Goal: Navigation & Orientation: Understand site structure

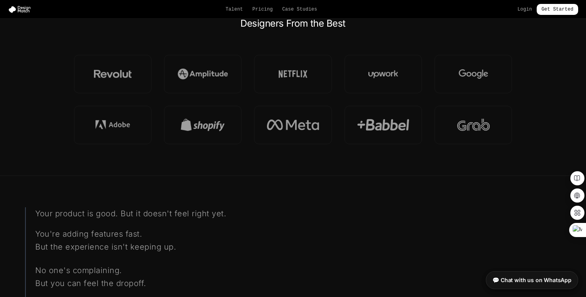
scroll to position [636, 0]
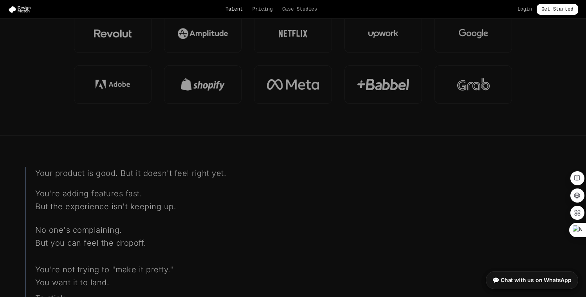
click at [240, 10] on link "Talent" at bounding box center [235, 9] width 18 height 6
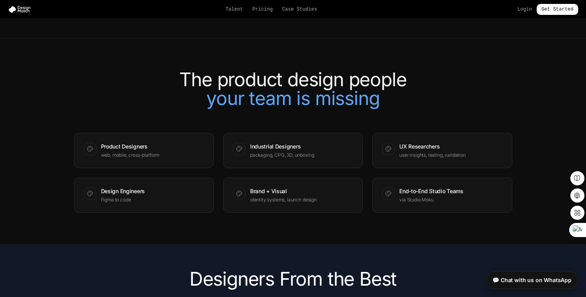
scroll to position [922, 0]
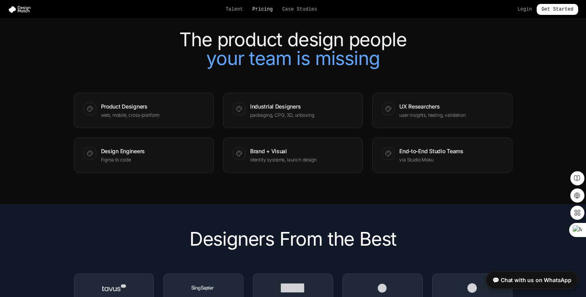
click at [259, 9] on link "Pricing" at bounding box center [263, 9] width 20 height 6
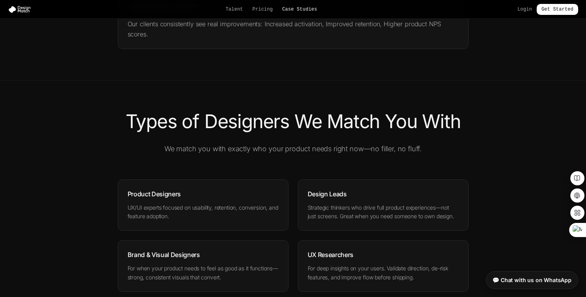
click at [307, 11] on link "Case Studies" at bounding box center [299, 9] width 35 height 6
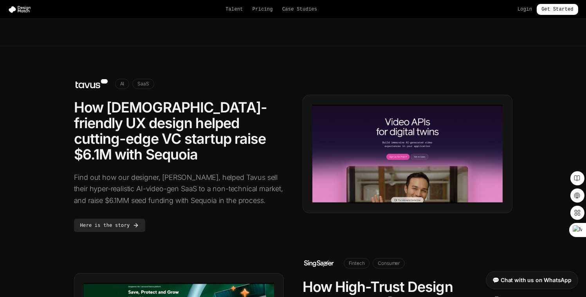
scroll to position [269, 0]
